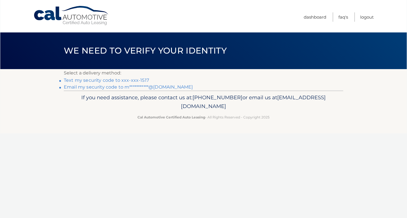
click at [92, 81] on link "Text my security code to xxx-xxx-1517" at bounding box center [106, 80] width 85 height 5
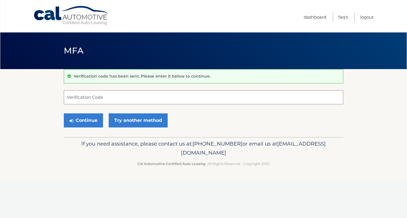
click at [91, 95] on input "Verification Code" at bounding box center [203, 97] width 279 height 14
type input "012440"
click at [85, 120] on button "Continue" at bounding box center [83, 120] width 39 height 14
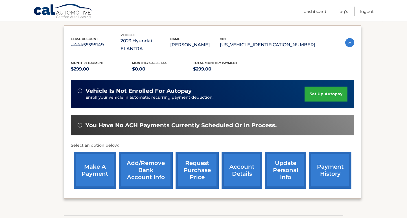
scroll to position [101, 0]
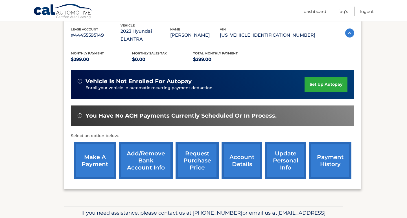
click at [93, 161] on link "make a payment" at bounding box center [95, 160] width 42 height 37
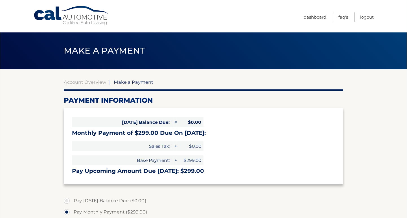
select select "NGZkMGJmZDQtYTkxYy00YjE5LThjMWMtN2JlMTVjZjU2ZmY2"
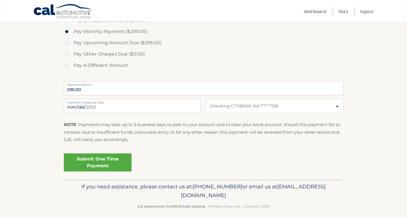
scroll to position [185, 0]
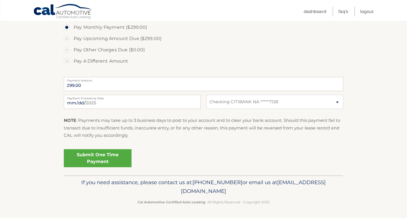
click at [107, 157] on link "Submit One Time Payment" at bounding box center [98, 158] width 68 height 18
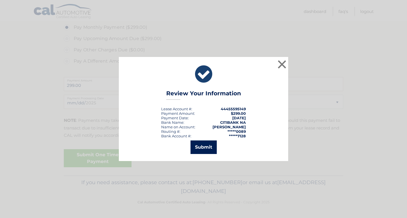
click at [203, 147] on button "Submit" at bounding box center [203, 148] width 26 height 14
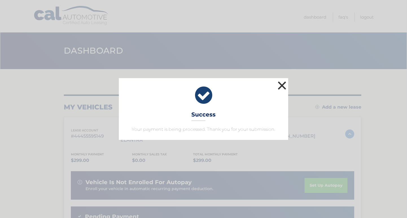
click at [279, 84] on button "×" at bounding box center [281, 85] width 11 height 11
